Goal: Find specific page/section: Find specific page/section

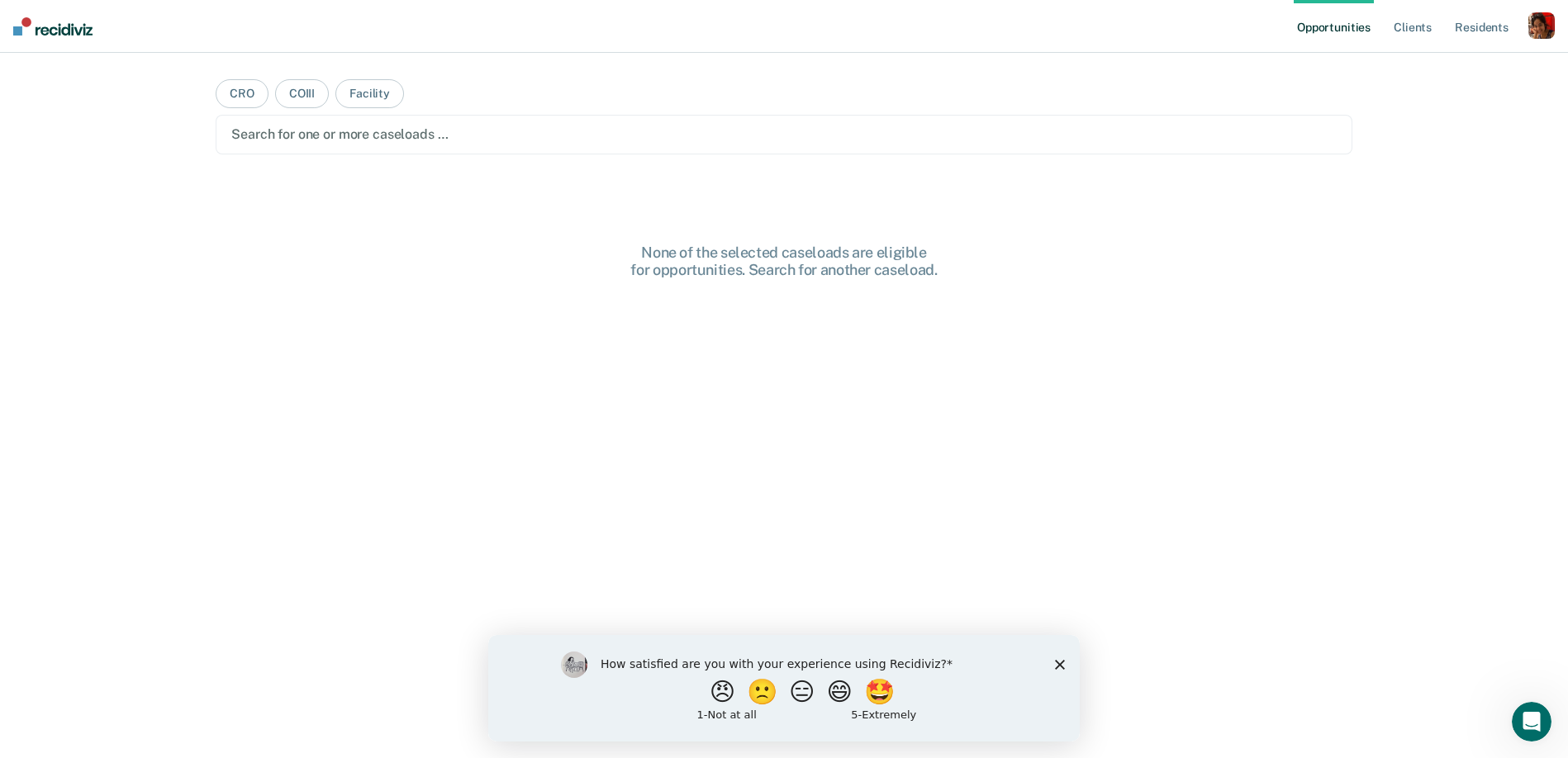
click at [1532, 22] on div "button" at bounding box center [1542, 26] width 26 height 26
click at [1448, 64] on link "Profile" at bounding box center [1475, 67] width 133 height 14
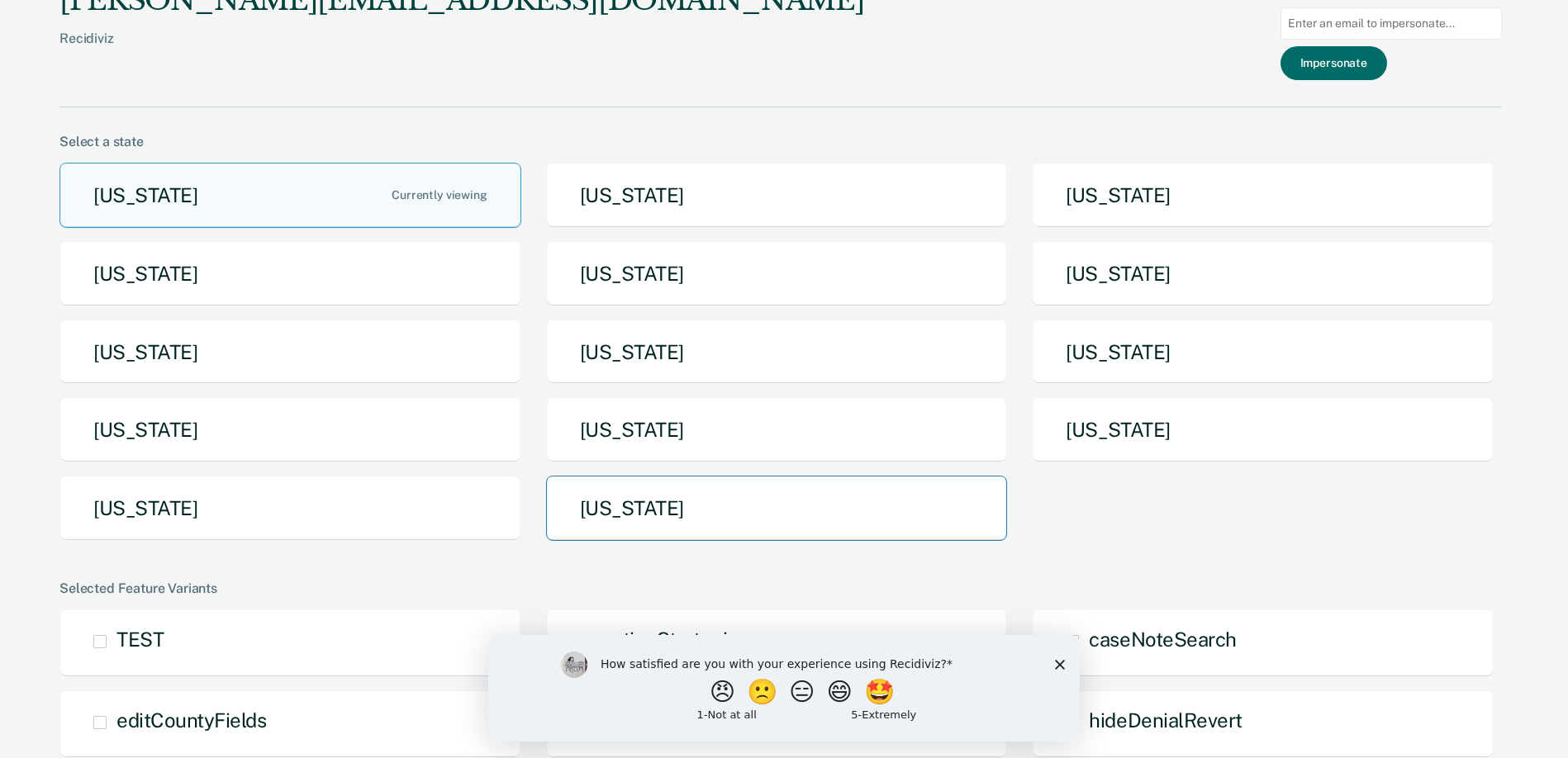
scroll to position [14, 0]
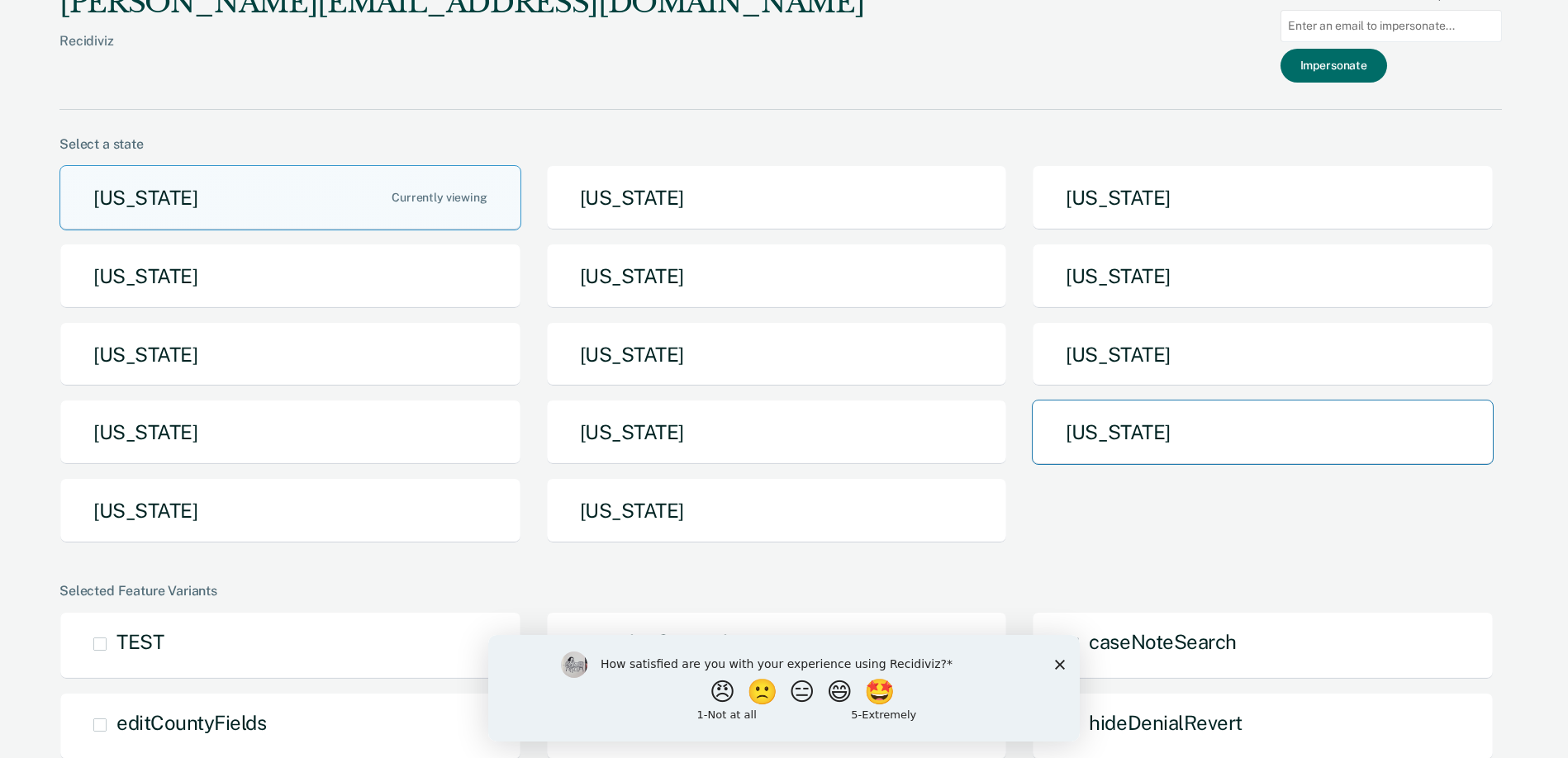
click at [1105, 434] on button "[US_STATE]" at bounding box center [1263, 432] width 462 height 65
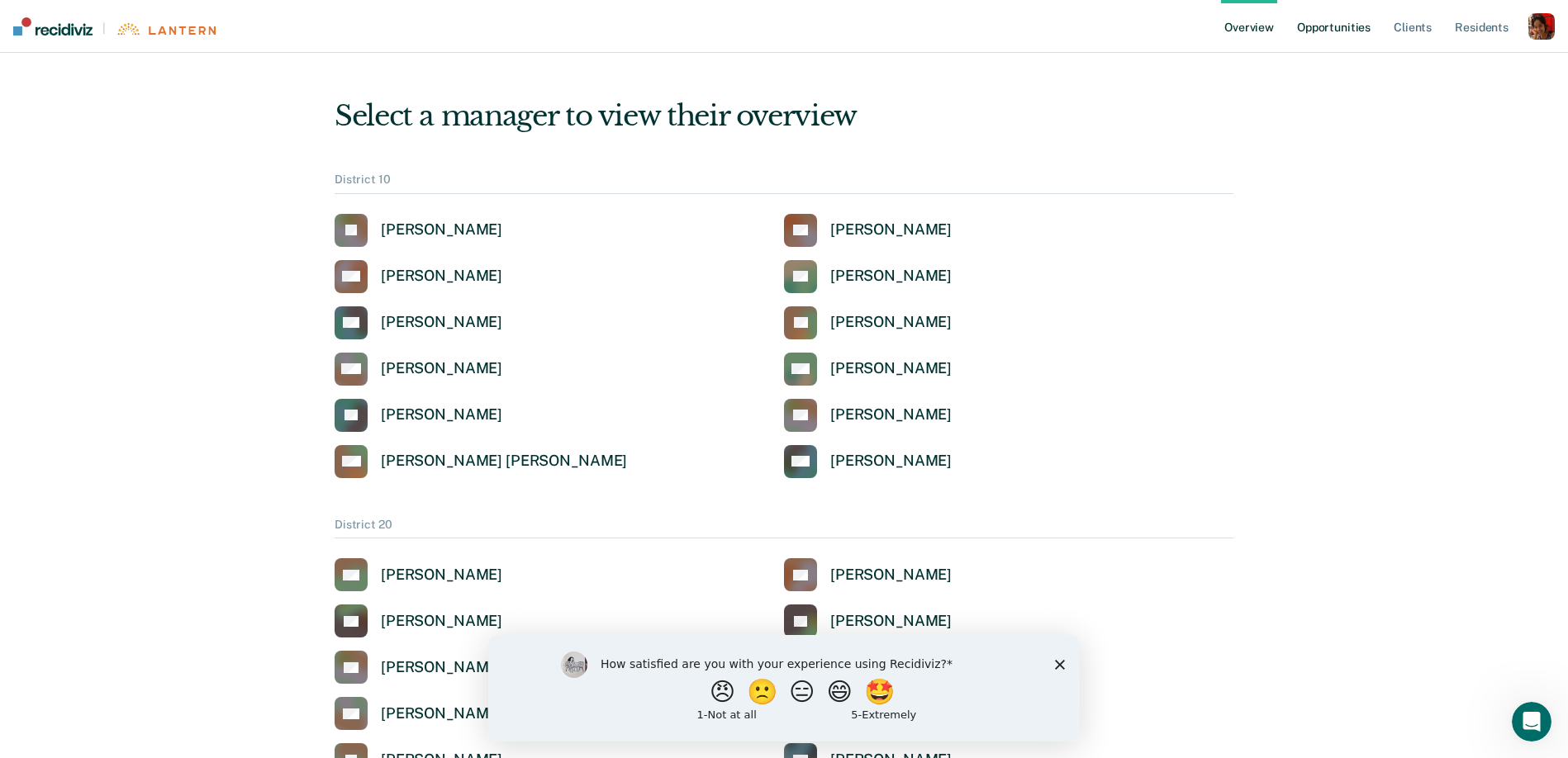
click at [1325, 42] on link "Opportunities" at bounding box center [1333, 26] width 80 height 53
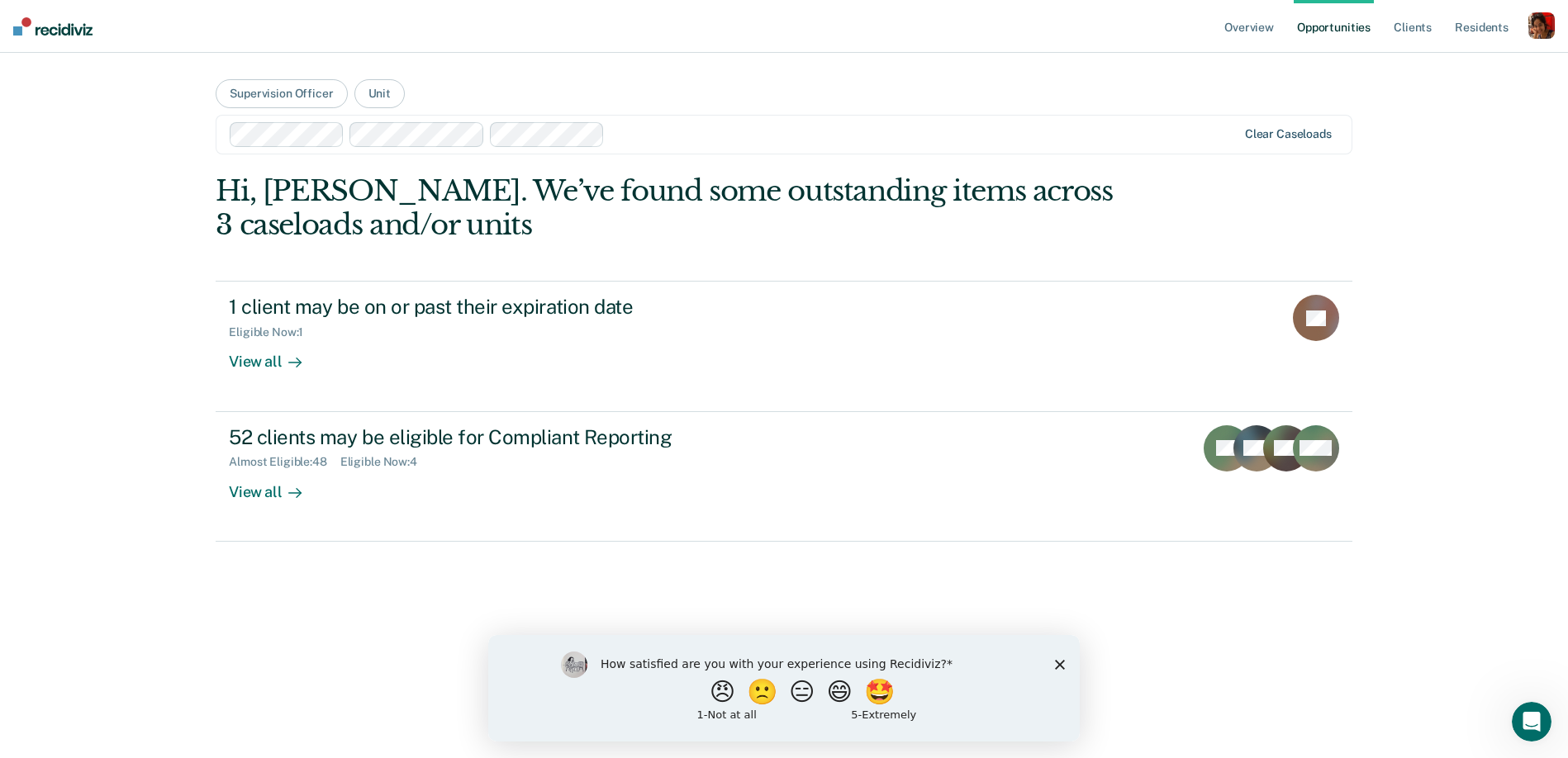
click at [1279, 137] on div "Clear caseloads" at bounding box center [1288, 134] width 86 height 14
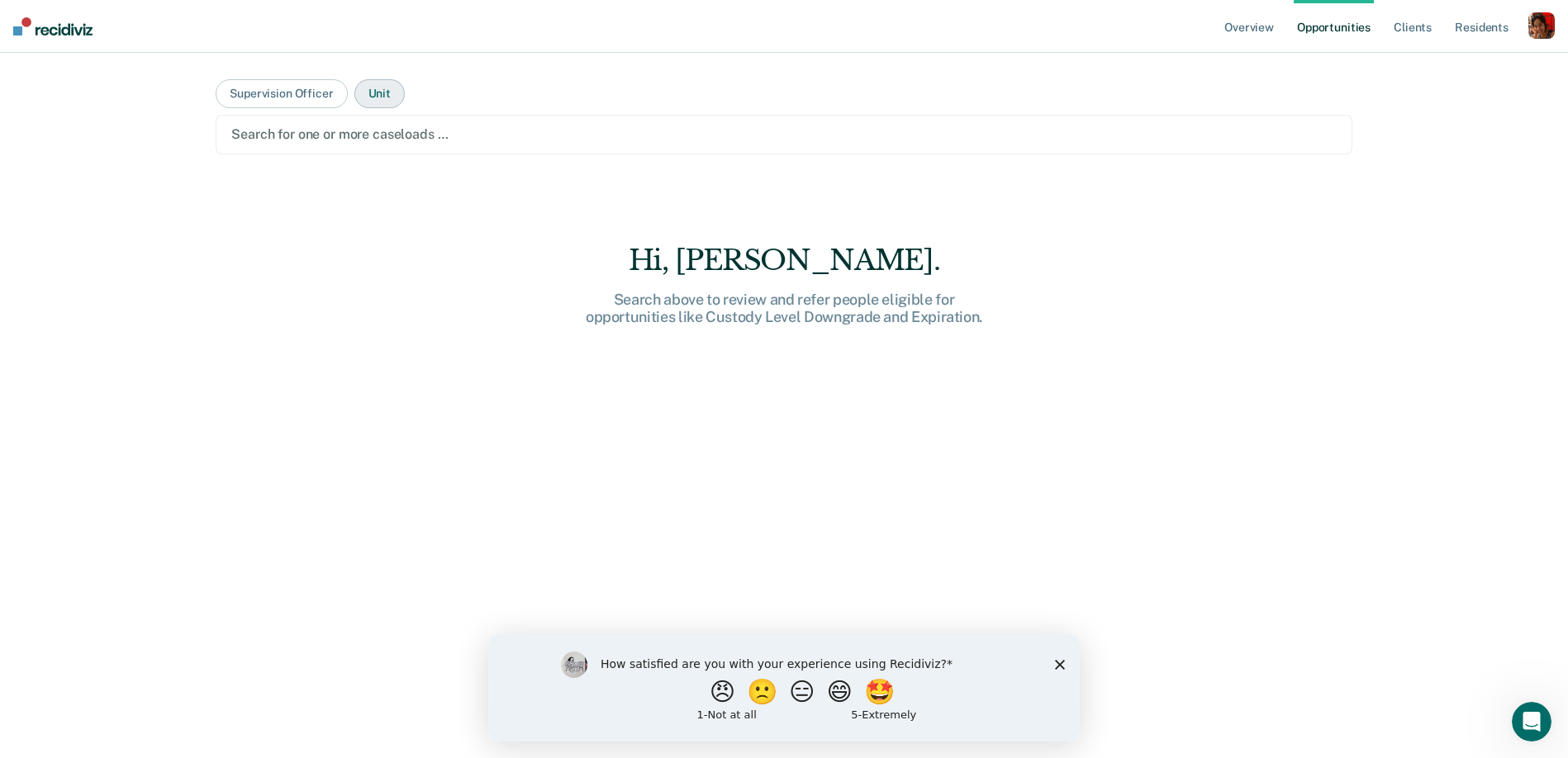
click at [400, 90] on button "Unit" at bounding box center [379, 93] width 50 height 29
click at [375, 133] on div at bounding box center [783, 134] width 1105 height 19
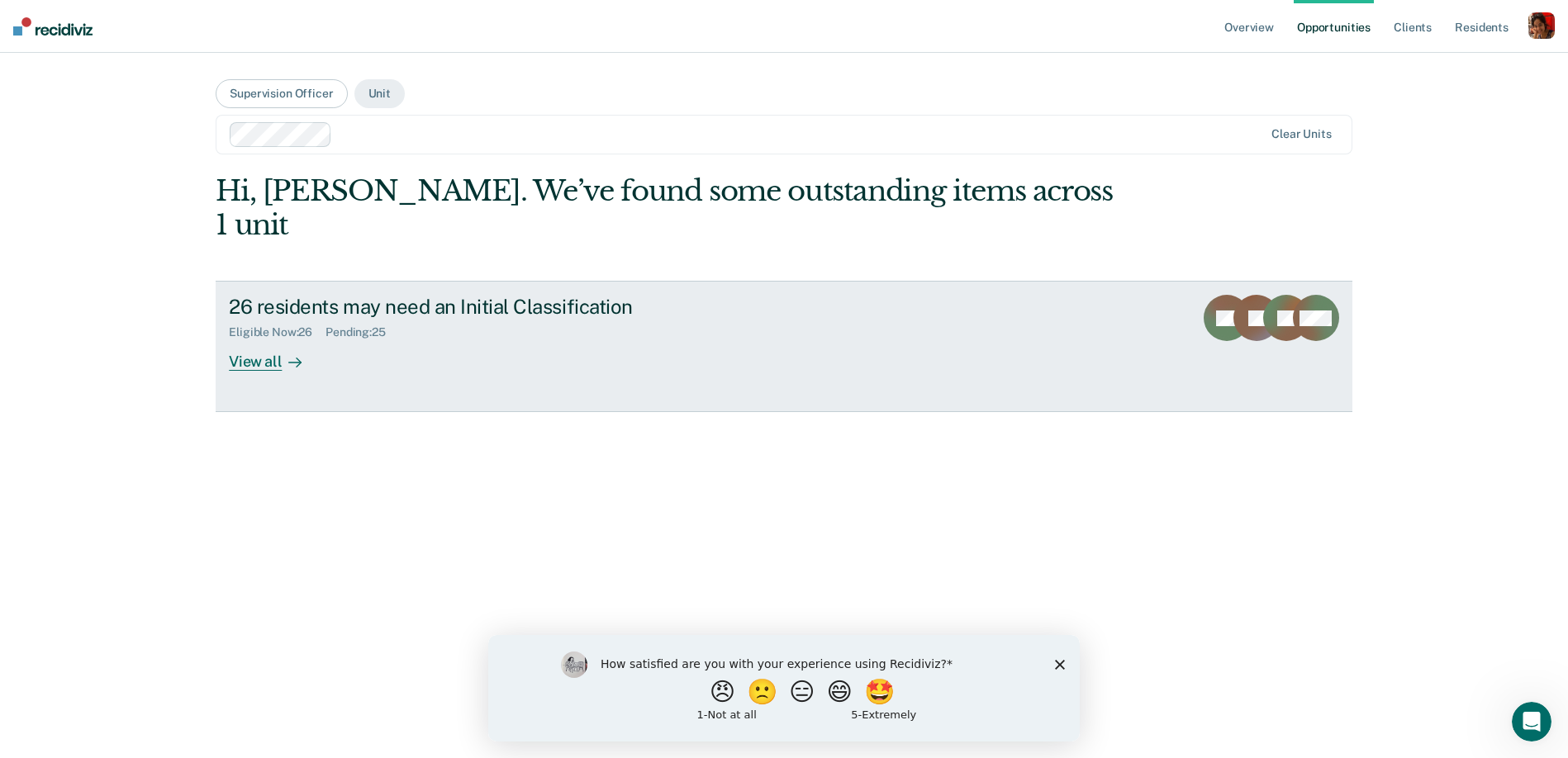
click at [265, 339] on div "View all" at bounding box center [274, 355] width 93 height 33
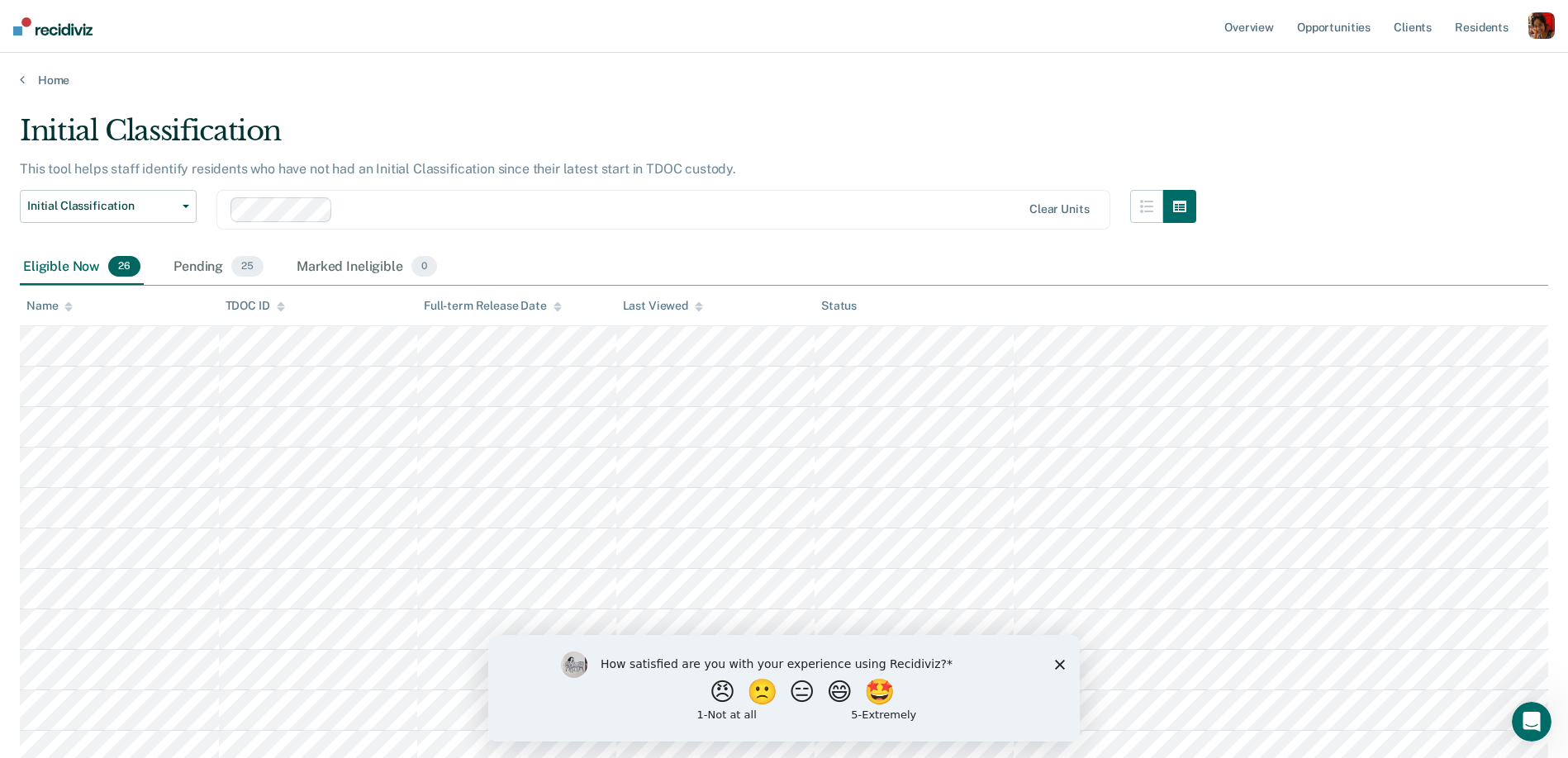
scroll to position [735, 0]
